Goal: Task Accomplishment & Management: Manage account settings

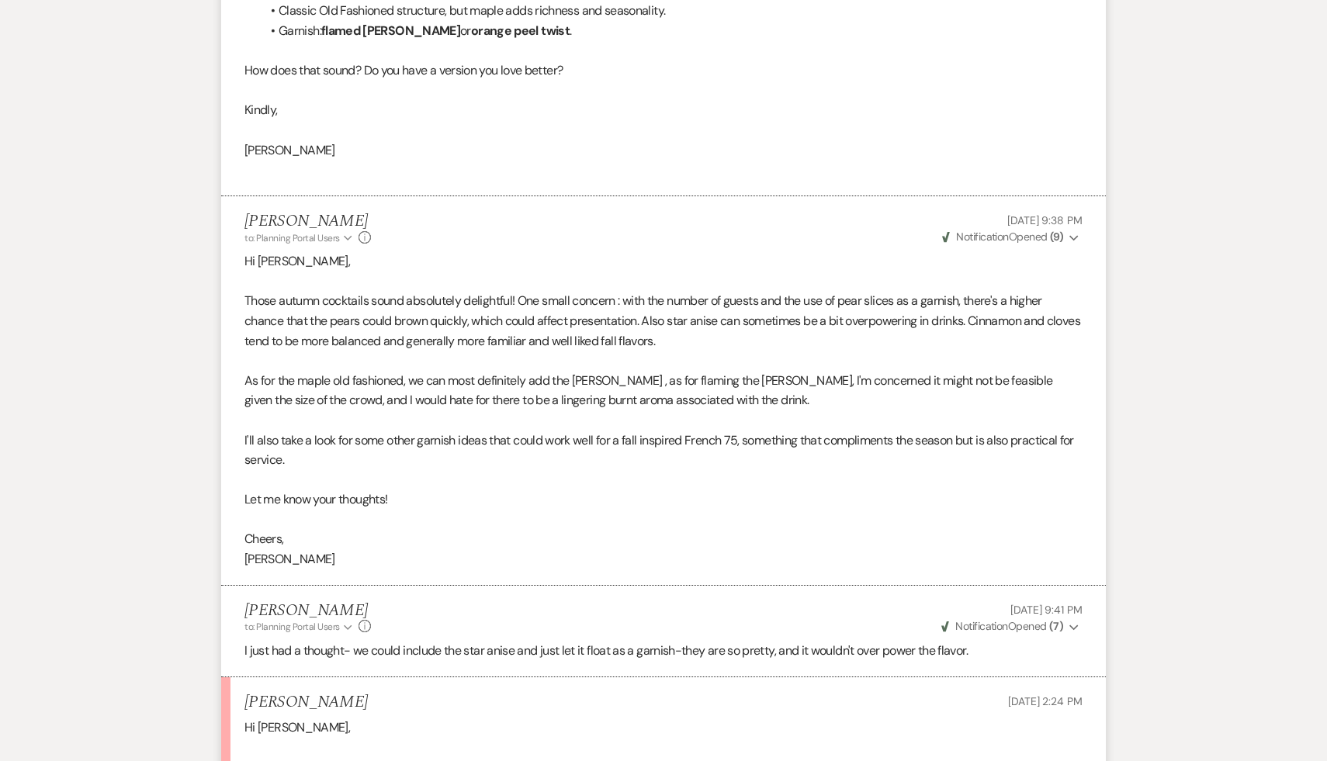
scroll to position [890, 0]
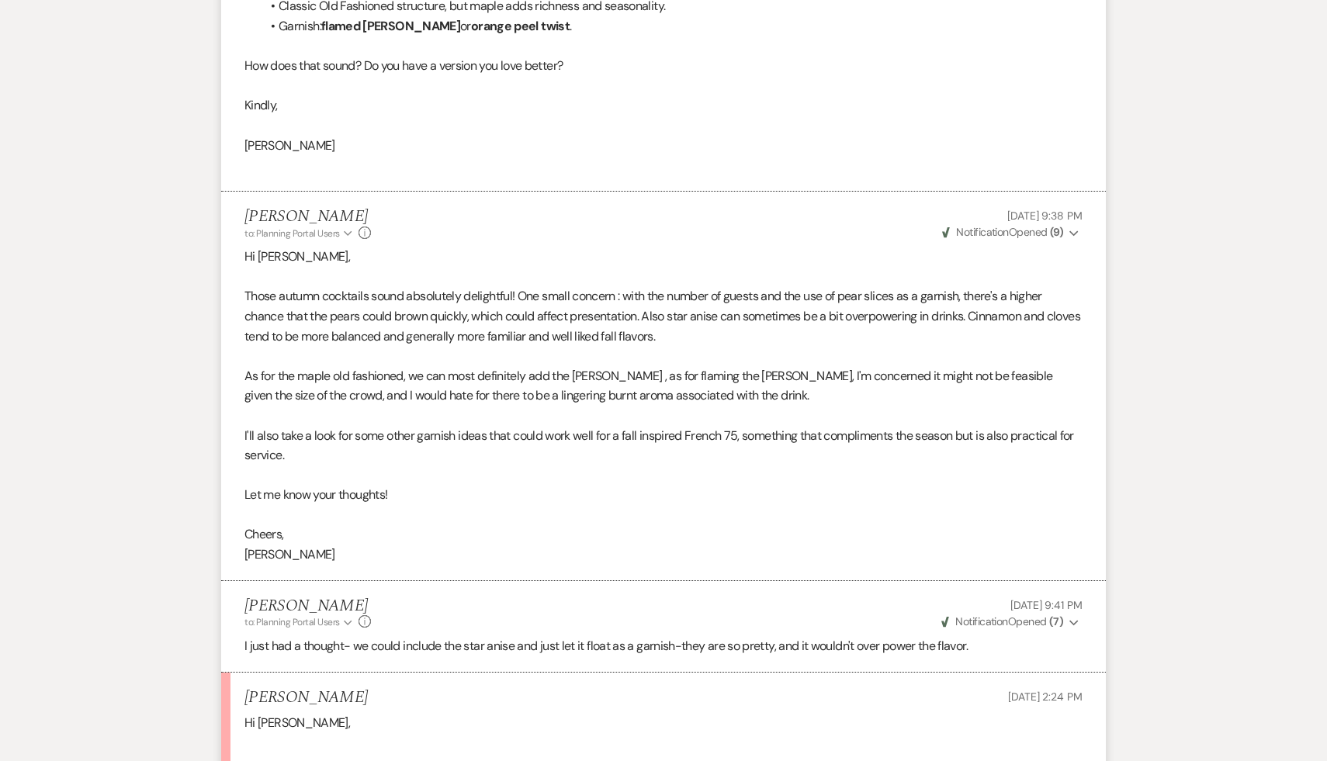
click at [510, 476] on p at bounding box center [663, 476] width 838 height 20
click at [504, 476] on p at bounding box center [663, 476] width 838 height 20
click at [453, 505] on p at bounding box center [663, 515] width 838 height 20
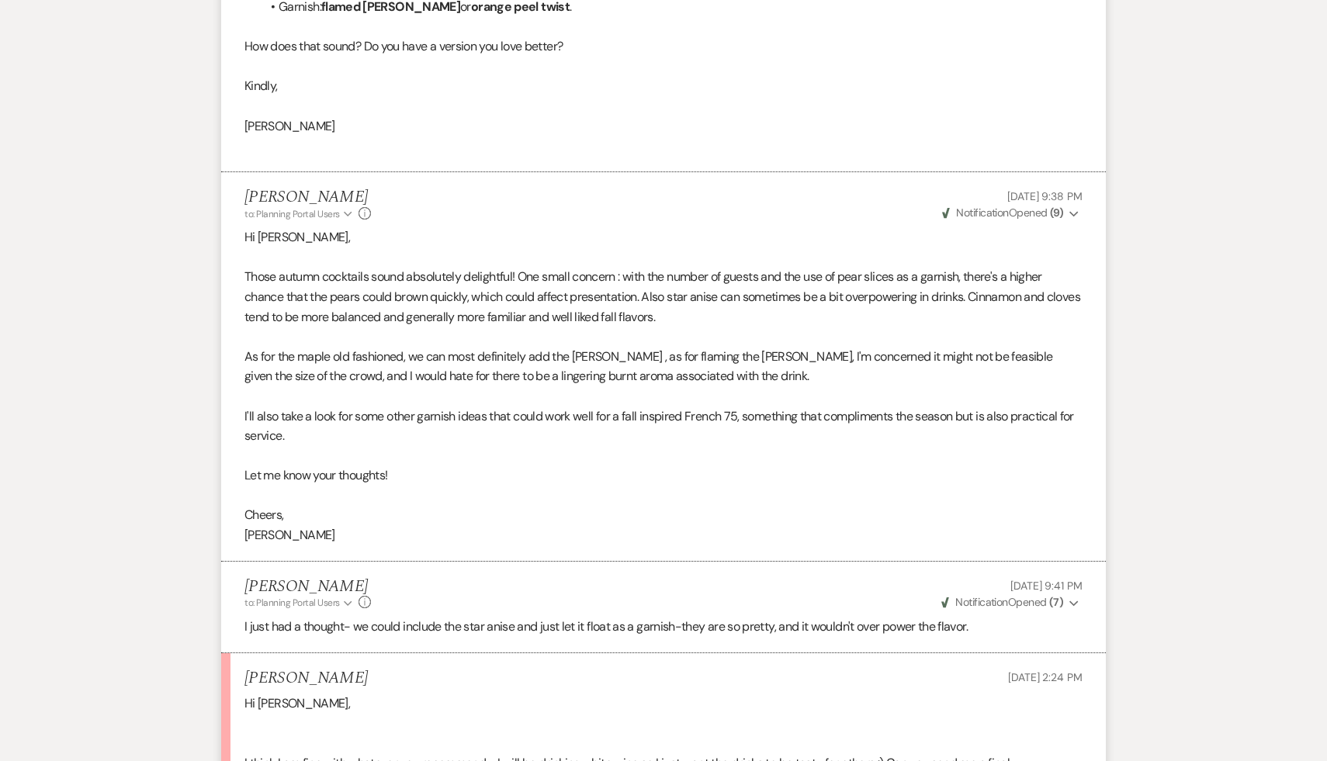
scroll to position [915, 0]
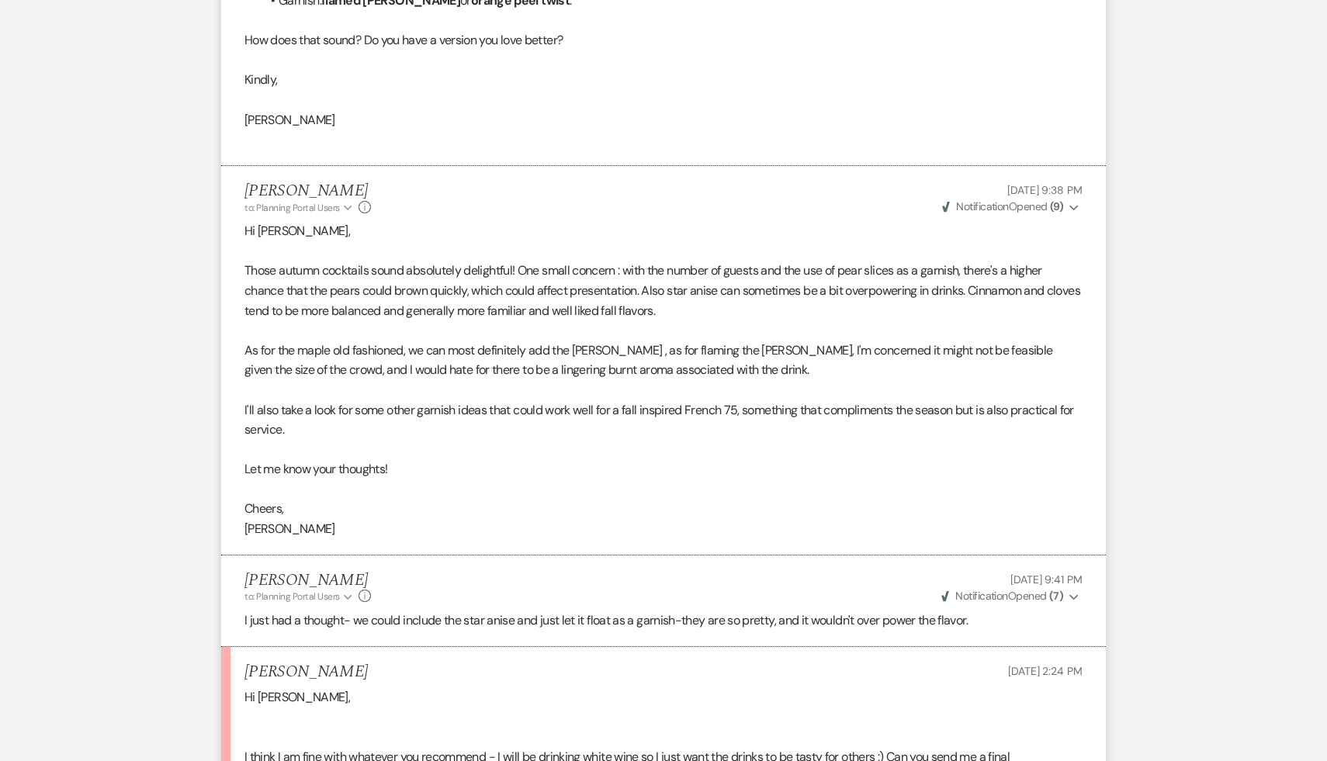
click at [437, 692] on p "Hi Diana," at bounding box center [663, 697] width 838 height 20
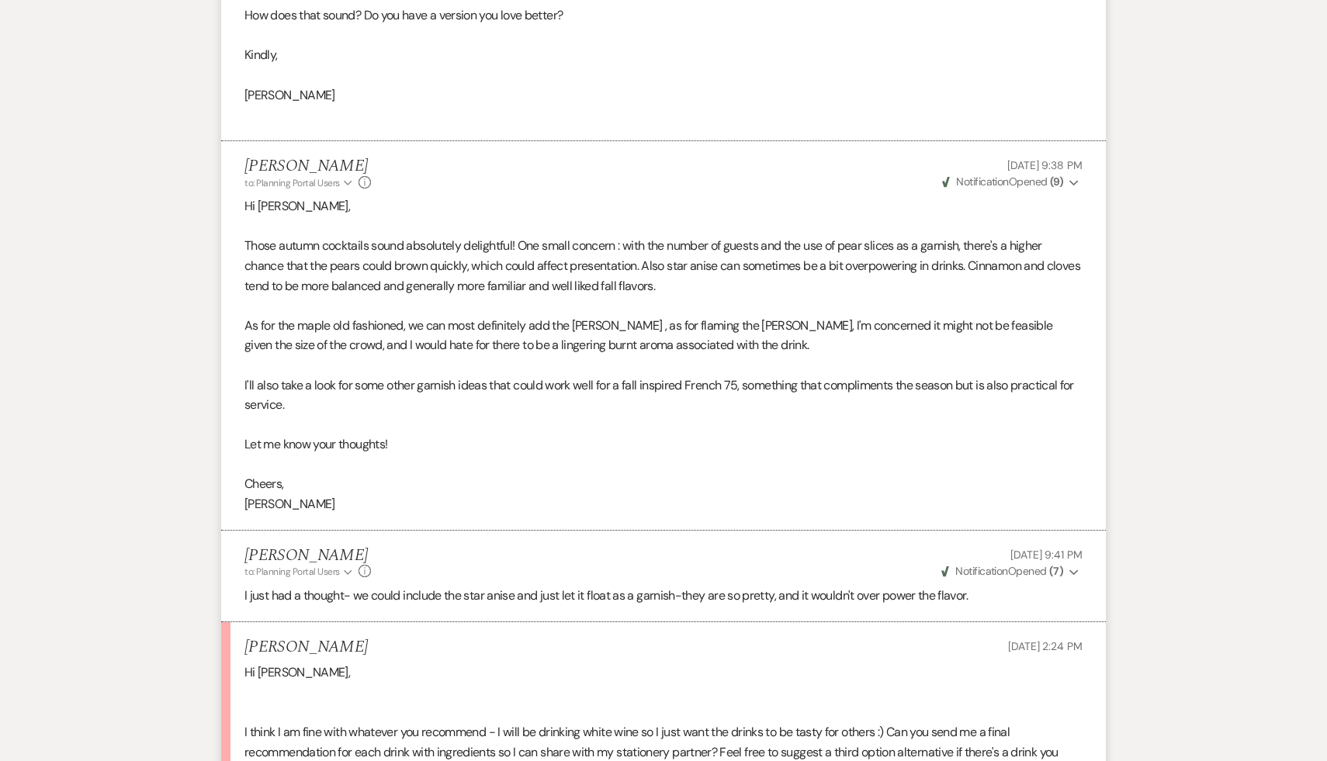
scroll to position [981, 0]
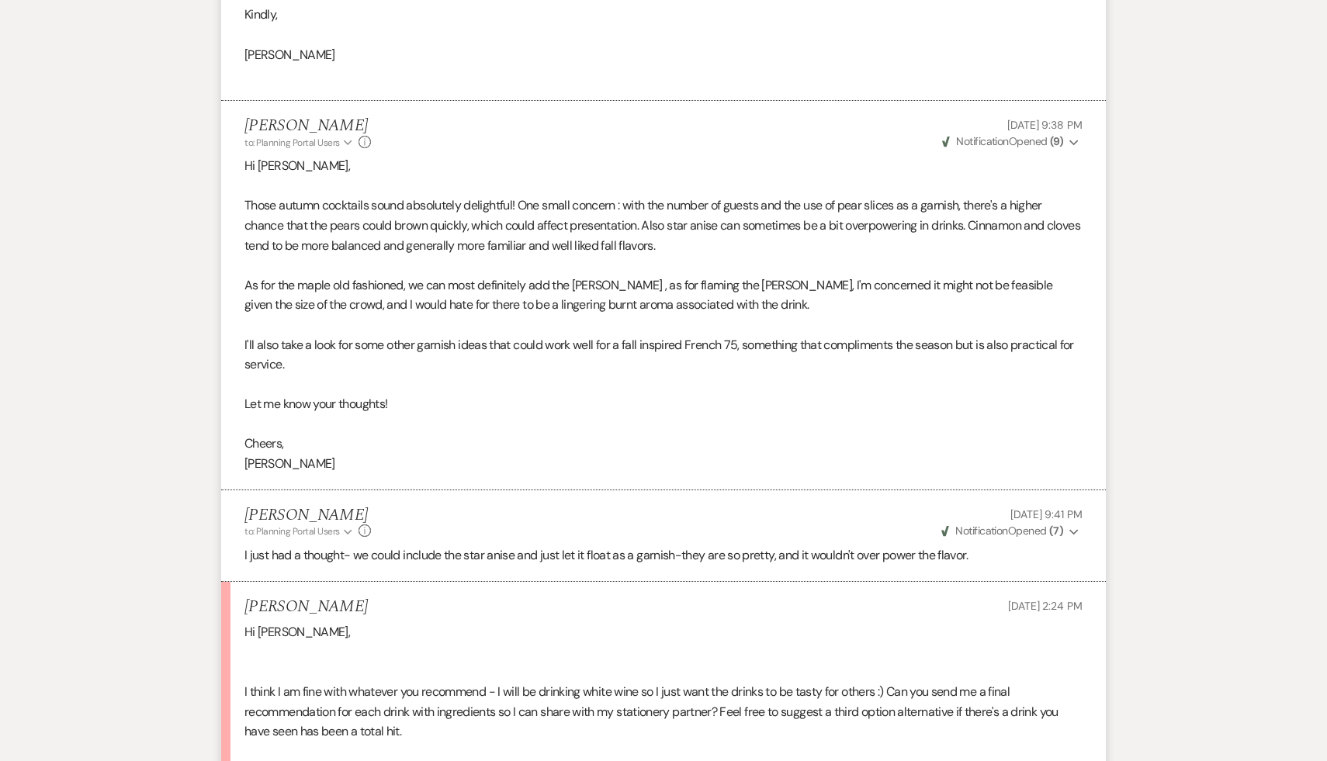
click at [437, 692] on p "I think I am fine with whatever you recommend - I will be drinking white wine s…" at bounding box center [663, 712] width 838 height 60
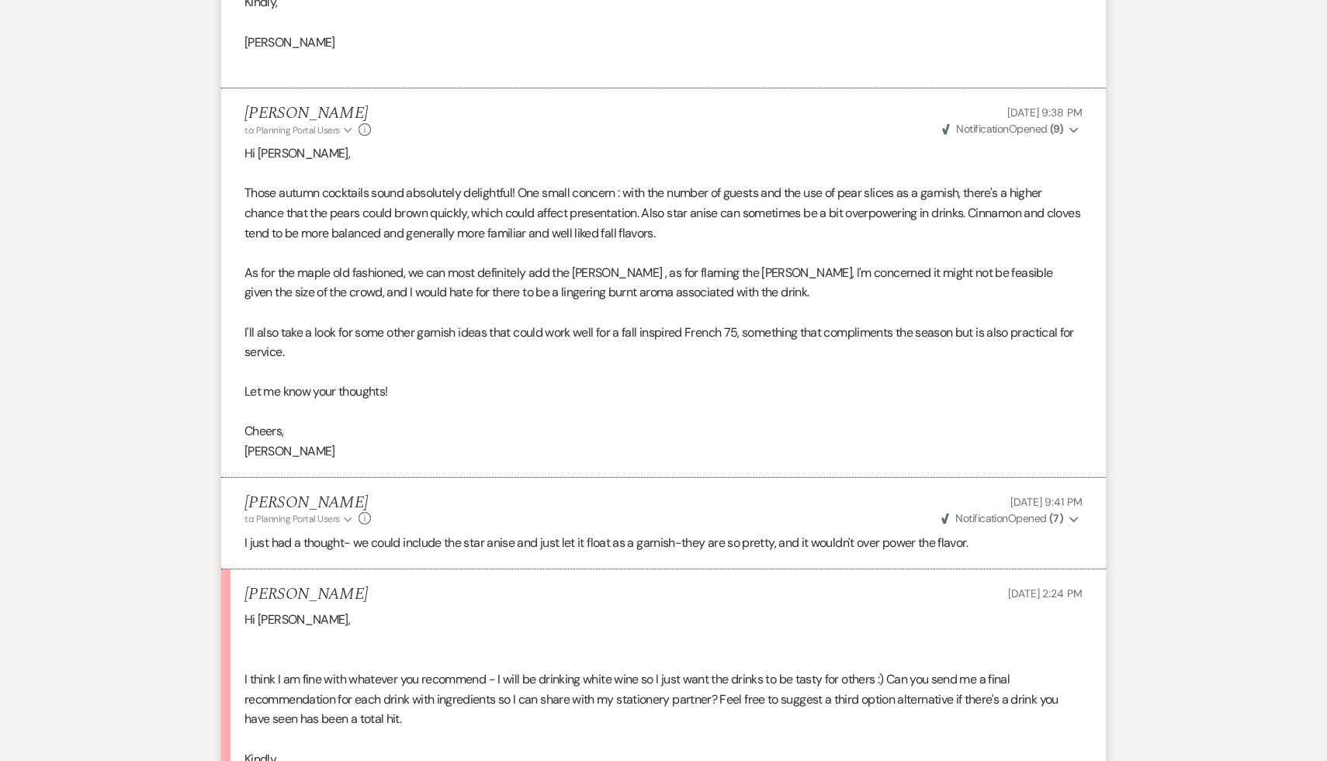
click at [437, 689] on p "I think I am fine with whatever you recommend - I will be drinking white wine s…" at bounding box center [663, 700] width 838 height 60
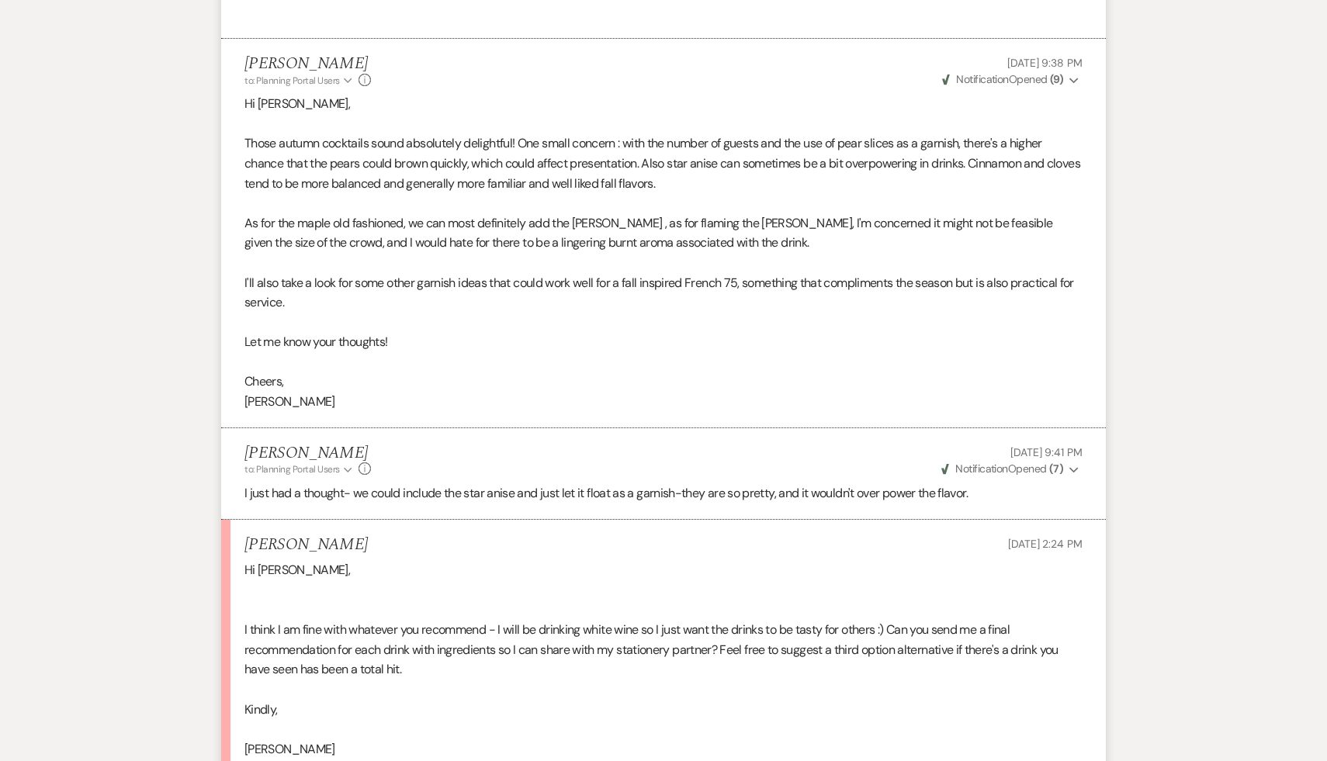
click at [437, 689] on p at bounding box center [663, 690] width 838 height 20
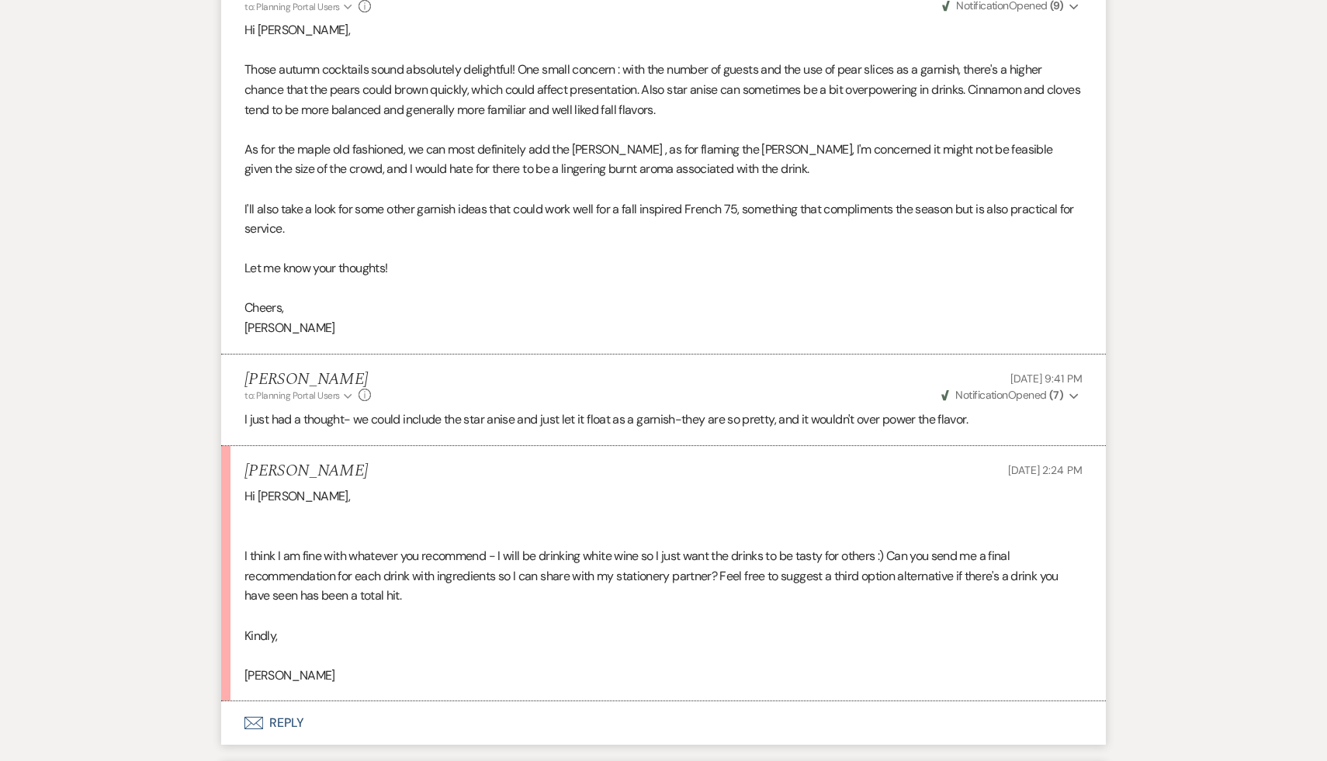
scroll to position [1118, 0]
click at [488, 596] on p "I think I am fine with whatever you recommend - I will be drinking white wine s…" at bounding box center [663, 575] width 838 height 60
click at [580, 497] on p "Hi Diana," at bounding box center [663, 495] width 838 height 20
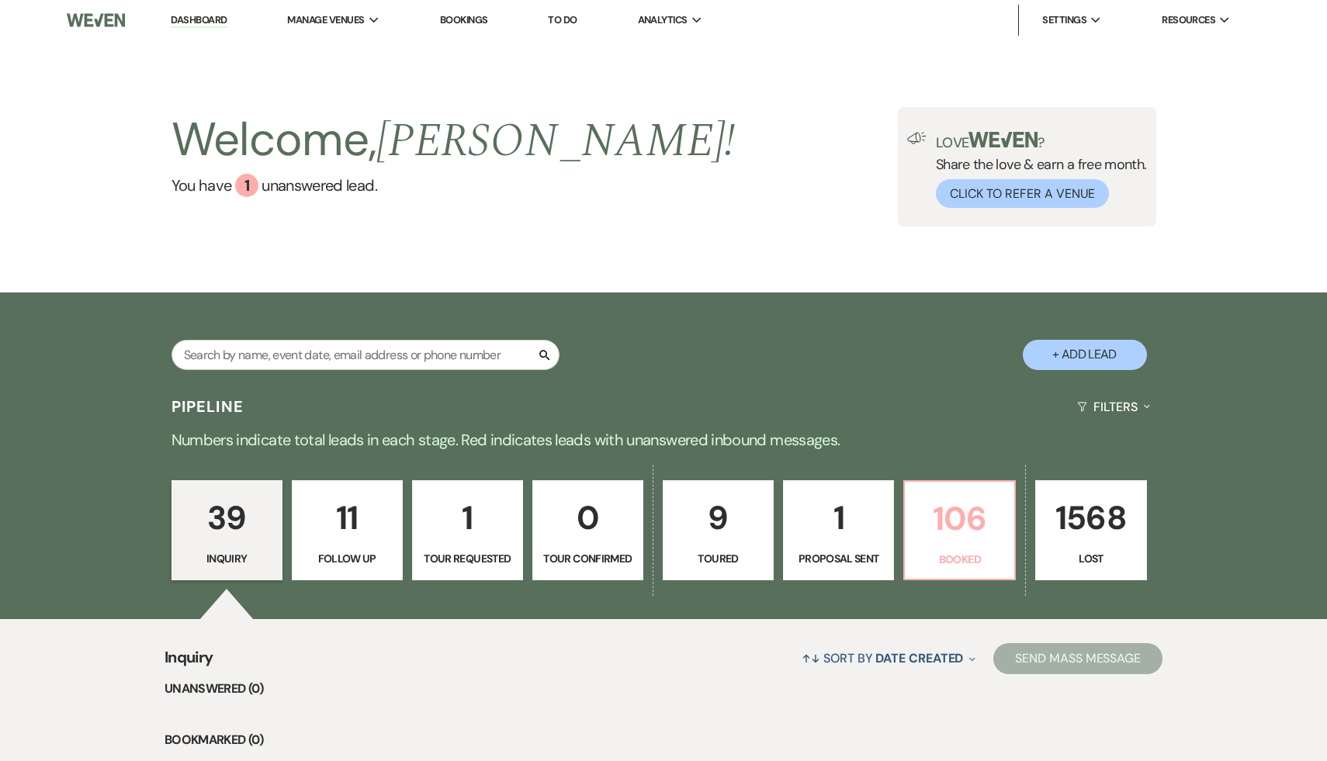
click at [954, 521] on p "106" at bounding box center [959, 519] width 91 height 52
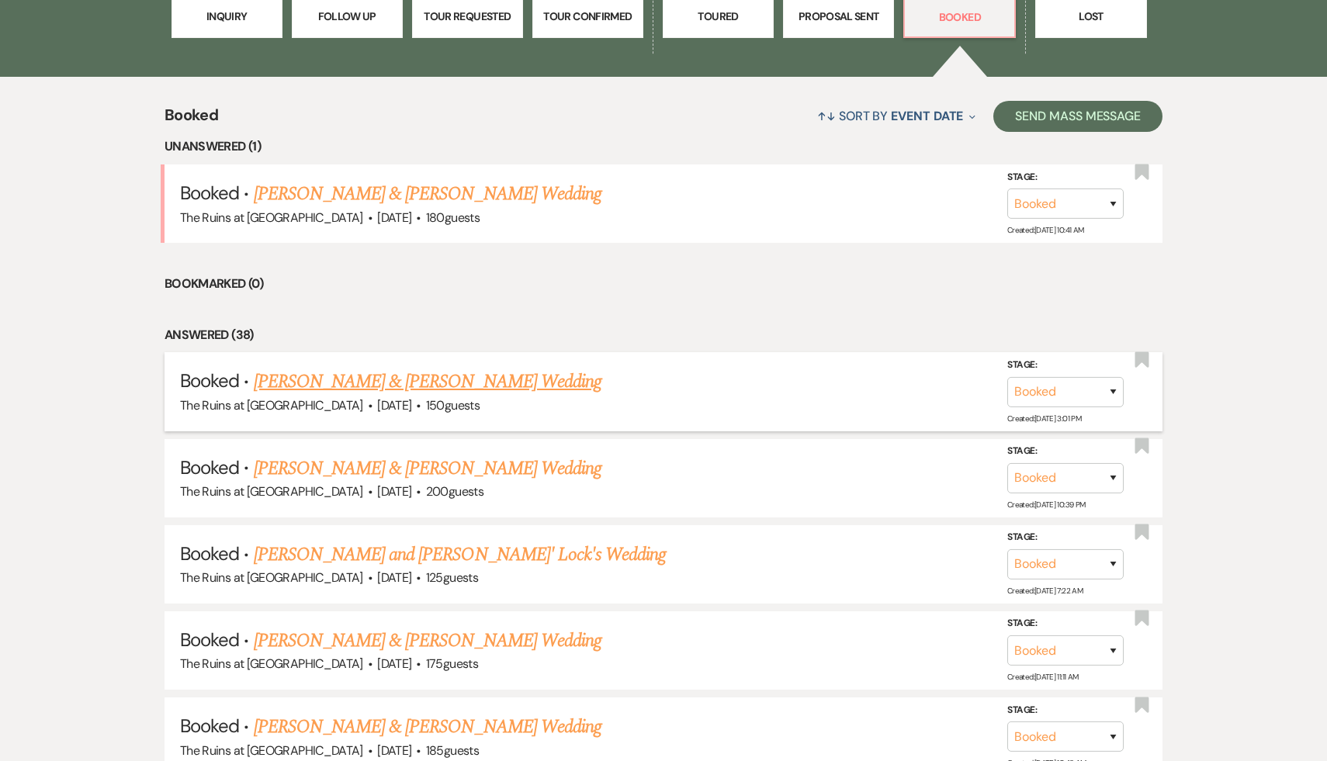
scroll to position [545, 0]
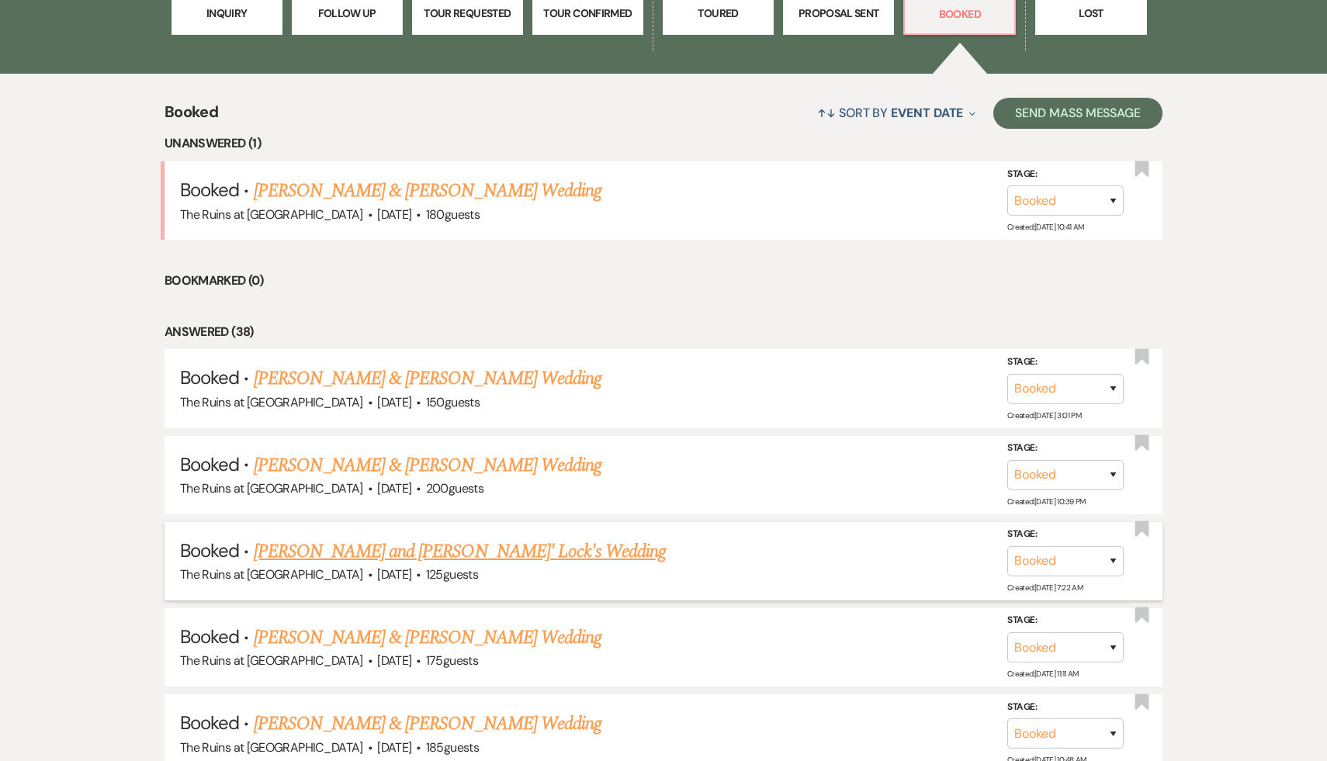
click at [412, 547] on link "[PERSON_NAME] and [PERSON_NAME]' Lock's Wedding" at bounding box center [460, 552] width 413 height 28
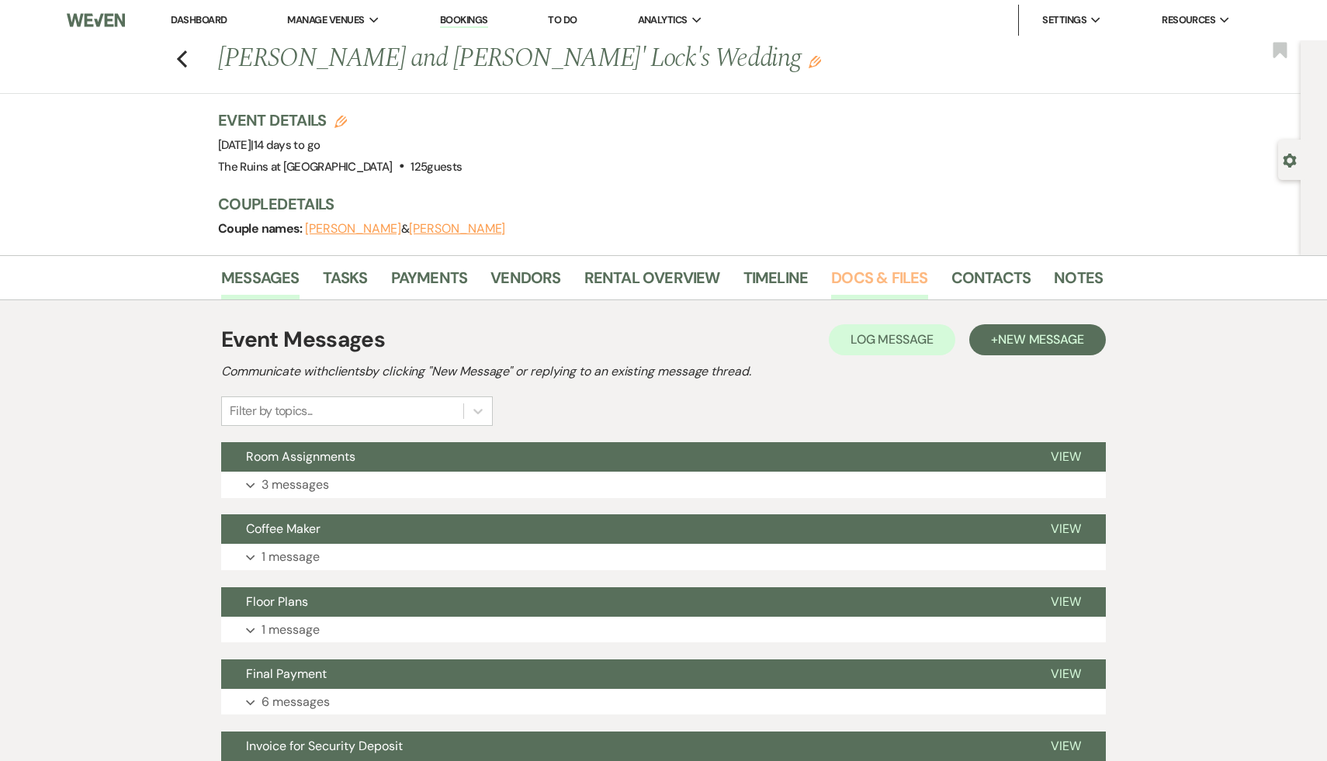
click at [894, 279] on link "Docs & Files" at bounding box center [879, 282] width 96 height 34
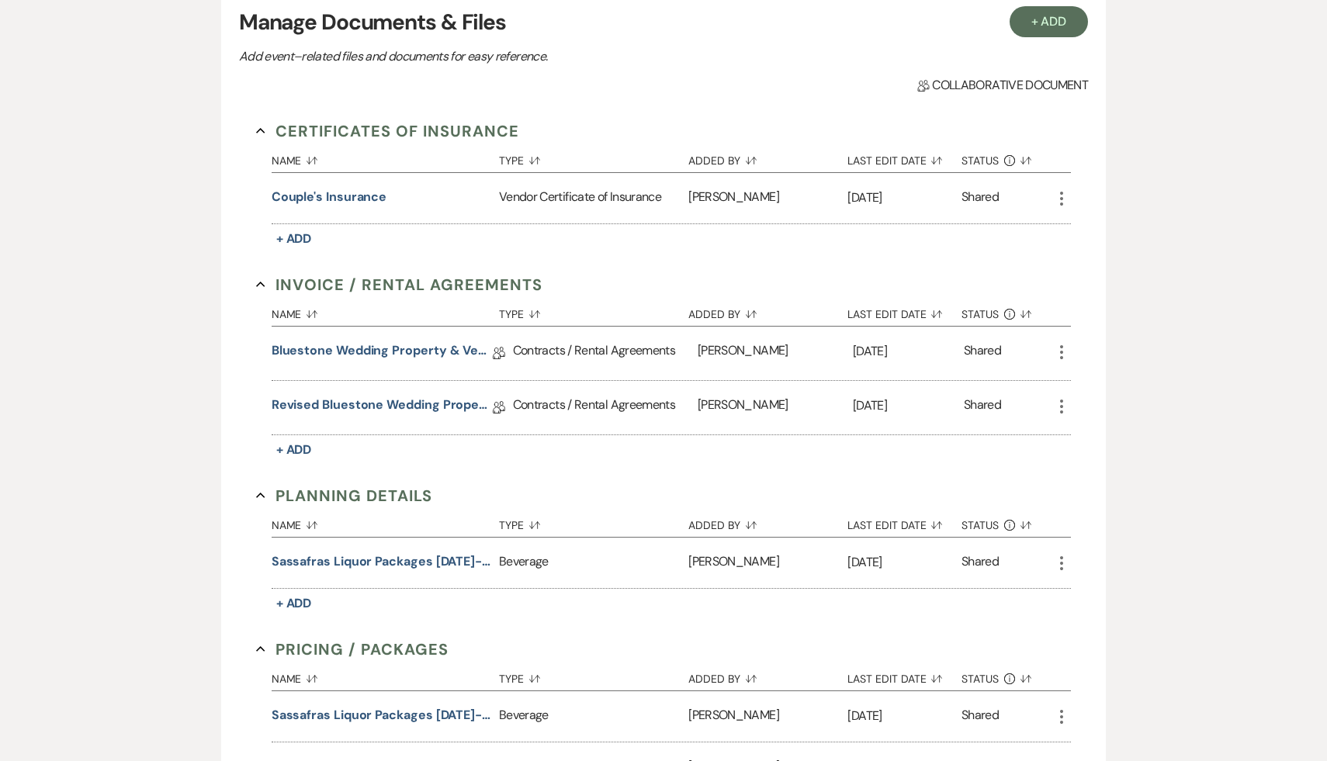
scroll to position [358, 0]
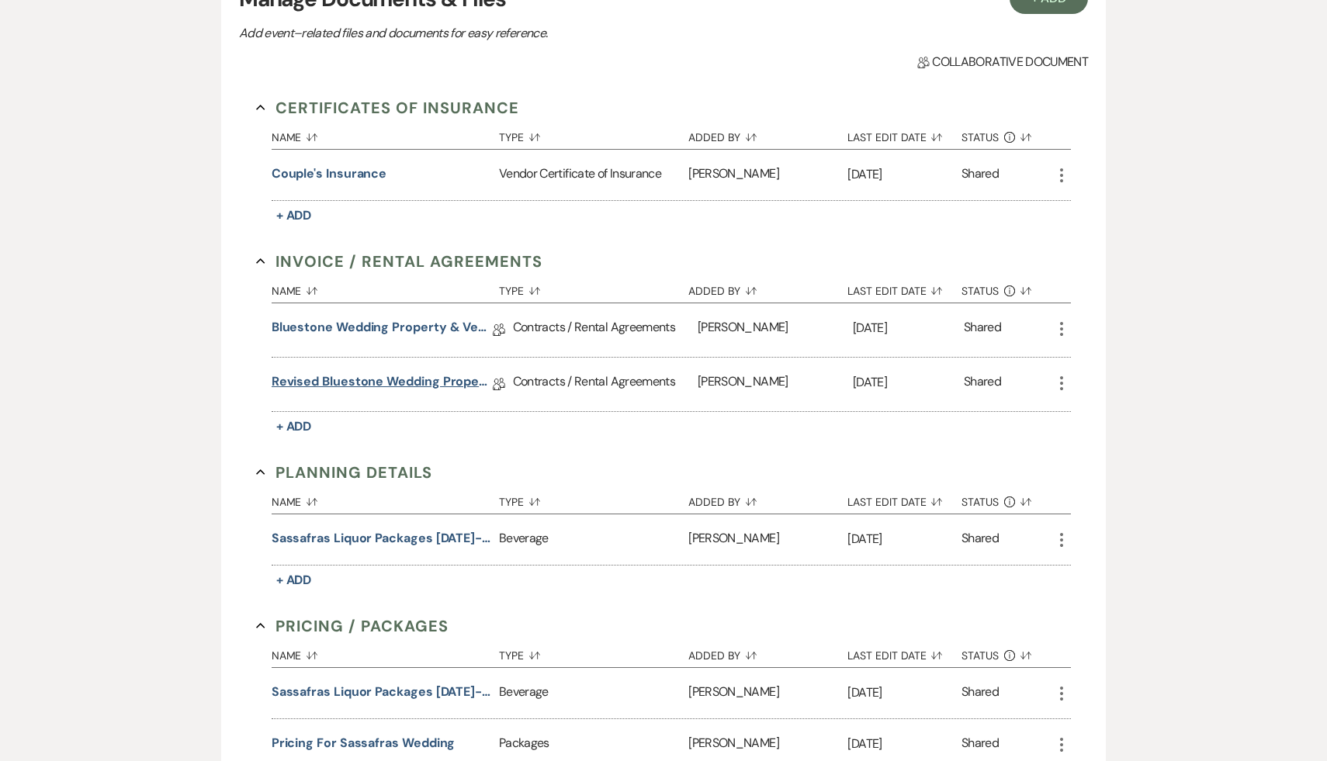
click at [462, 378] on link "Revised Bluestone Wedding Property & Venue Lease Contract" at bounding box center [382, 384] width 221 height 24
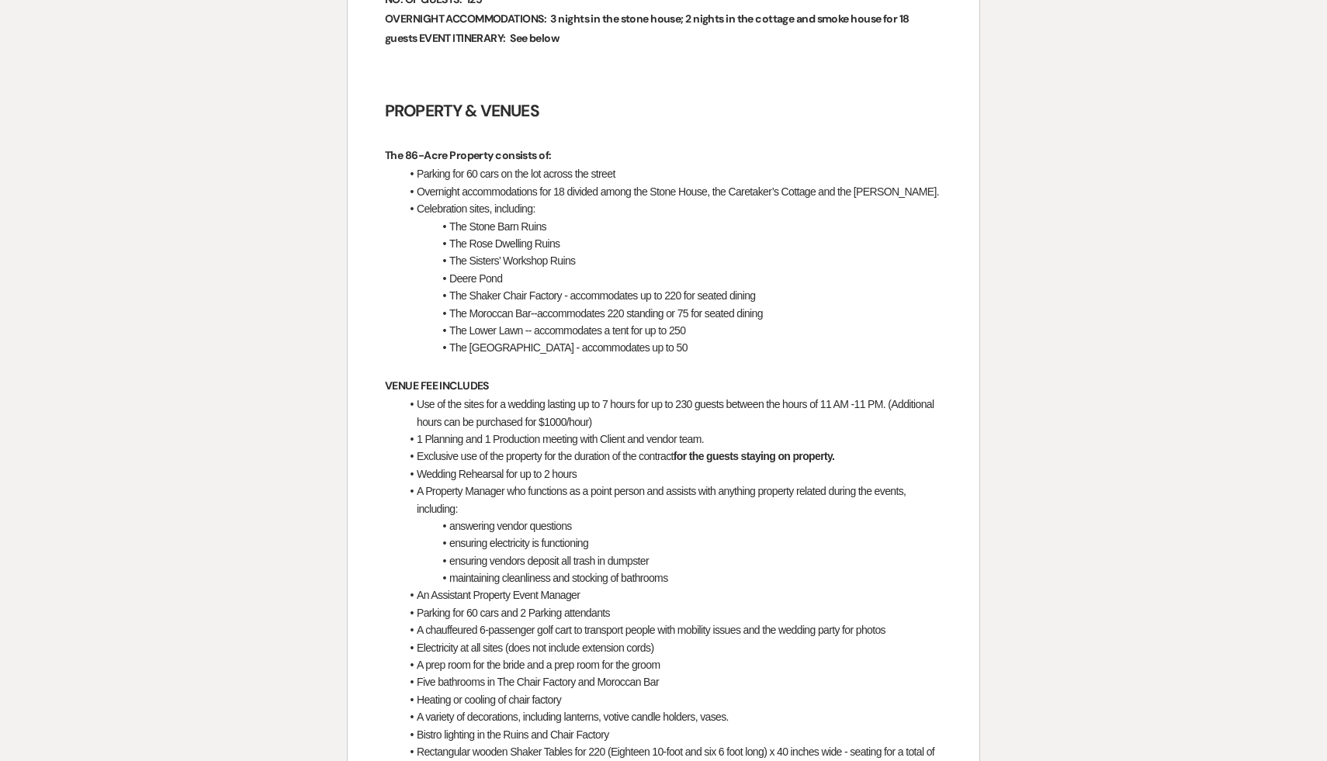
scroll to position [952, 0]
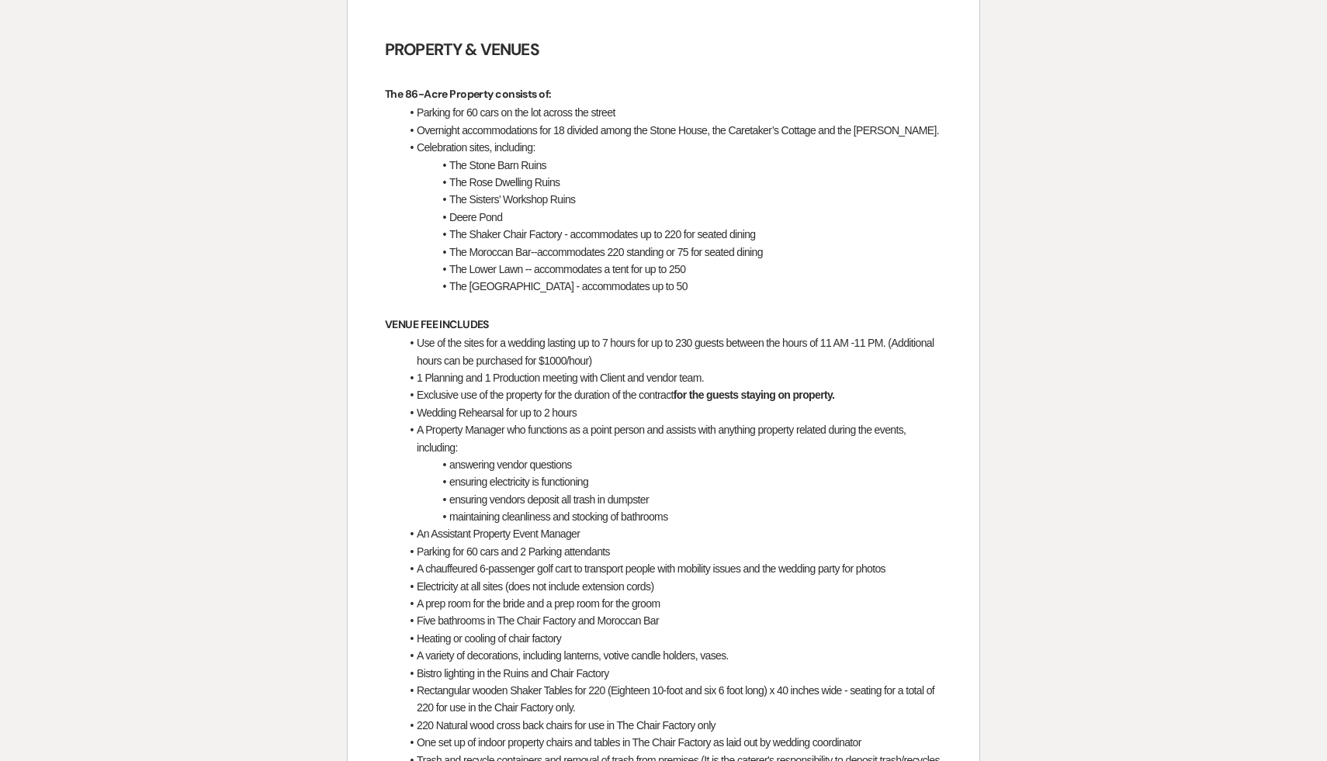
click at [528, 498] on li "ensuring vendors deposit all trash in dumpster" at bounding box center [671, 499] width 542 height 17
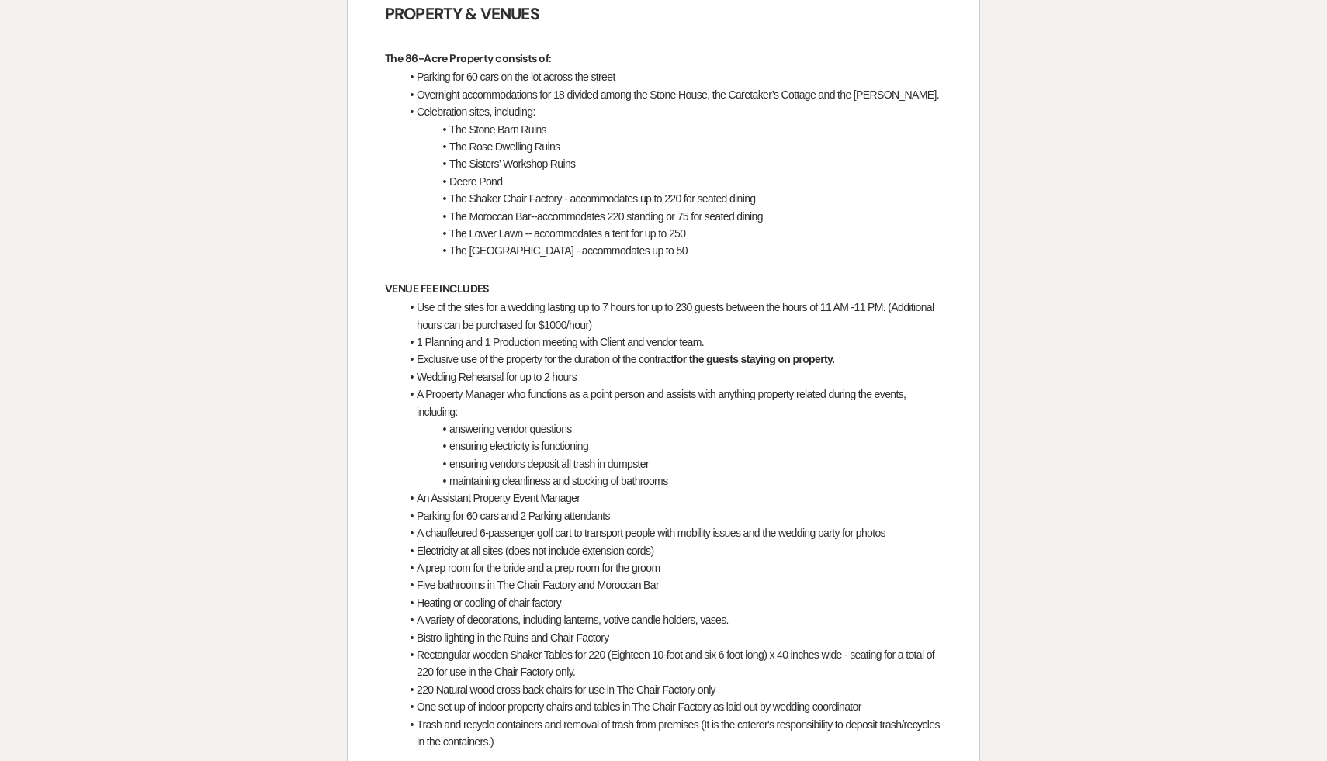
scroll to position [991, 0]
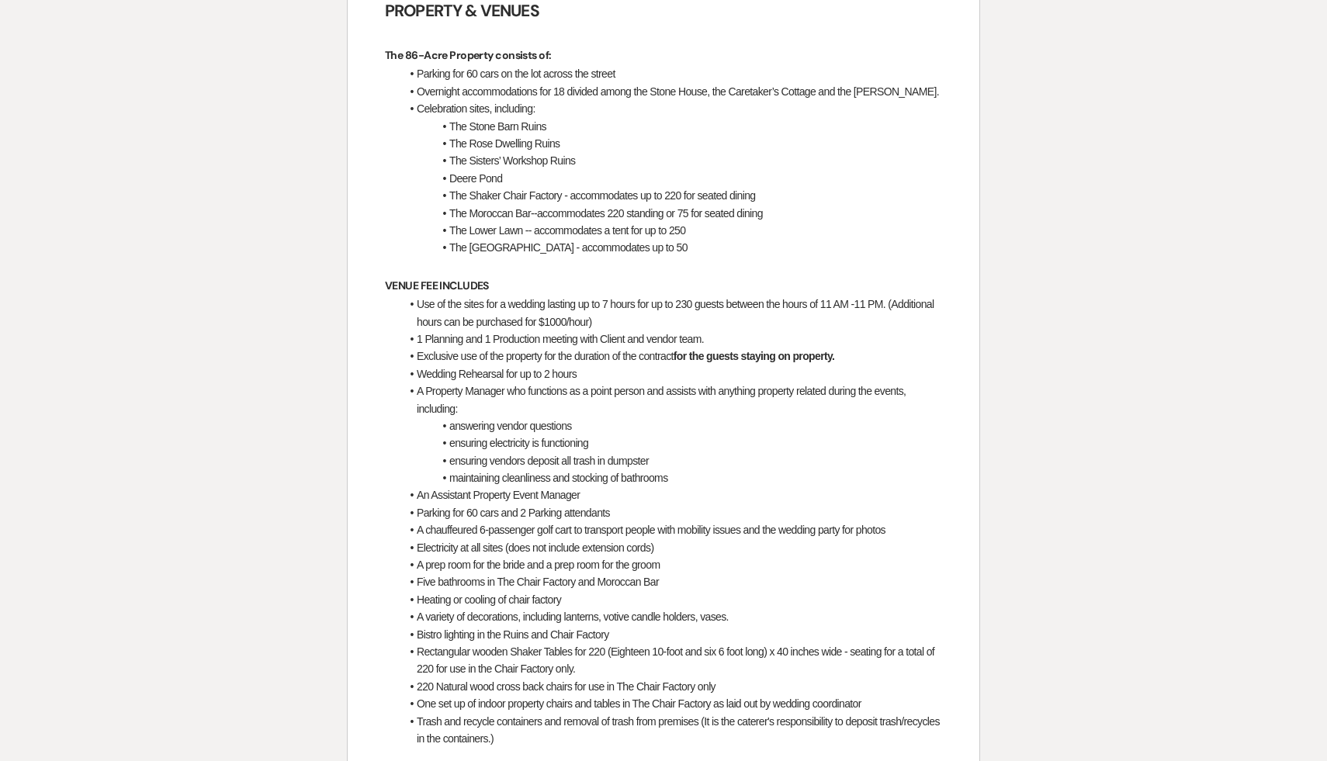
click at [517, 620] on li "A variety of decorations, including lanterns, votive candle holders, vases." at bounding box center [671, 616] width 542 height 17
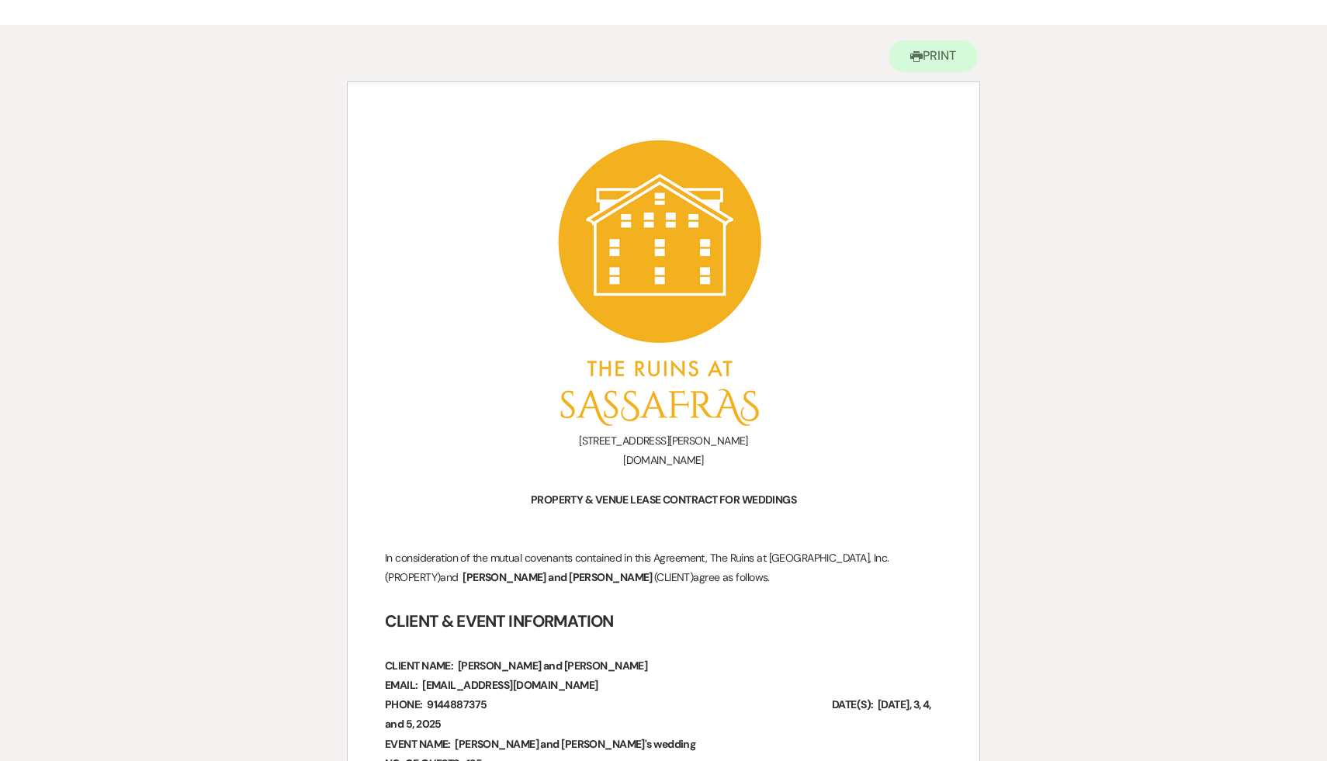
scroll to position [5, 0]
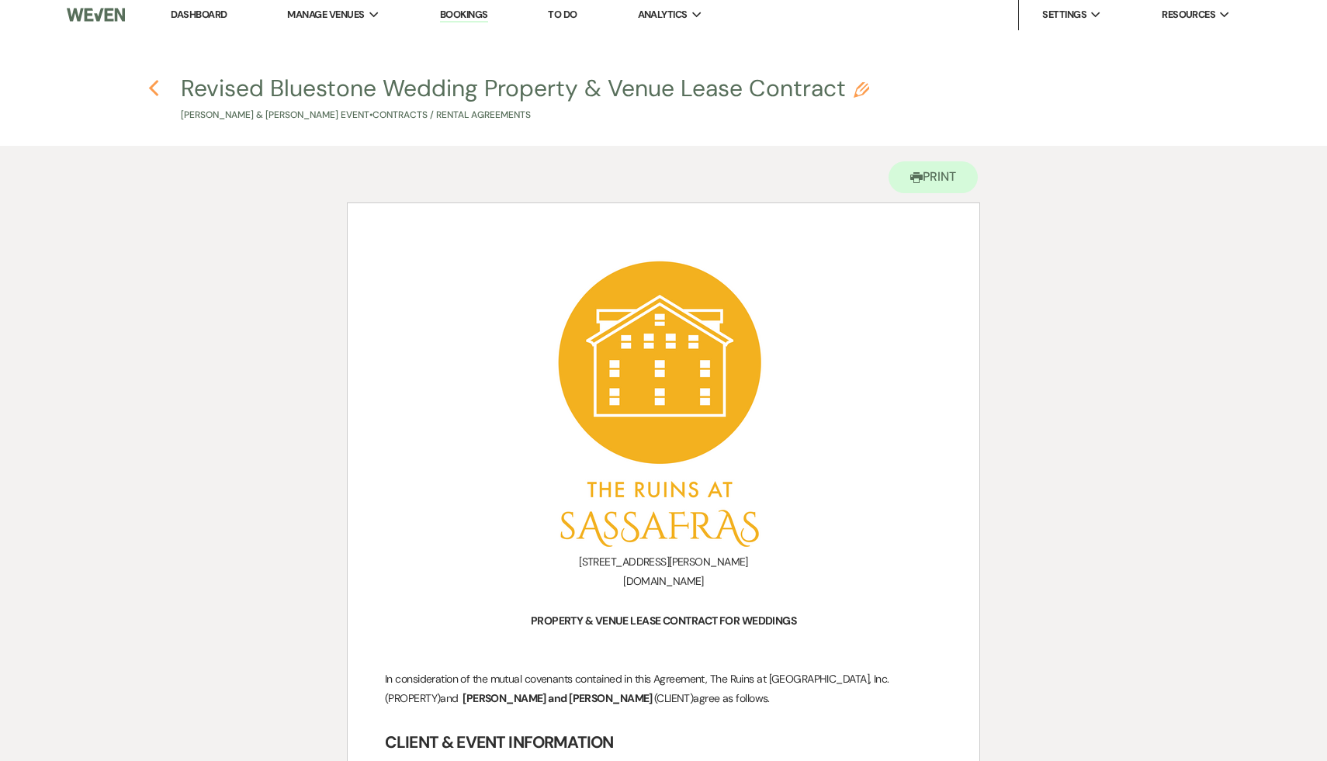
click at [150, 86] on icon "Previous" at bounding box center [154, 88] width 12 height 19
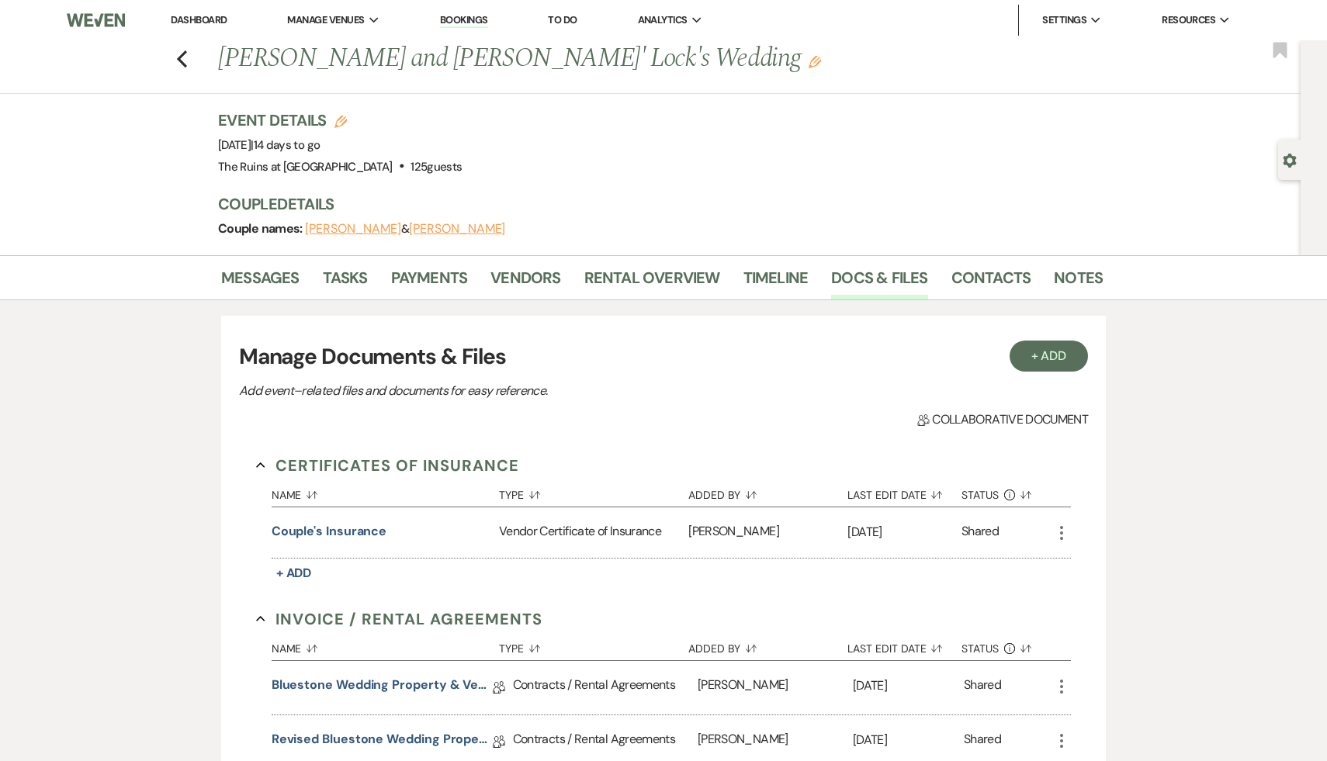
click at [202, 18] on link "Dashboard" at bounding box center [199, 19] width 56 height 13
